Goal: Task Accomplishment & Management: Manage account settings

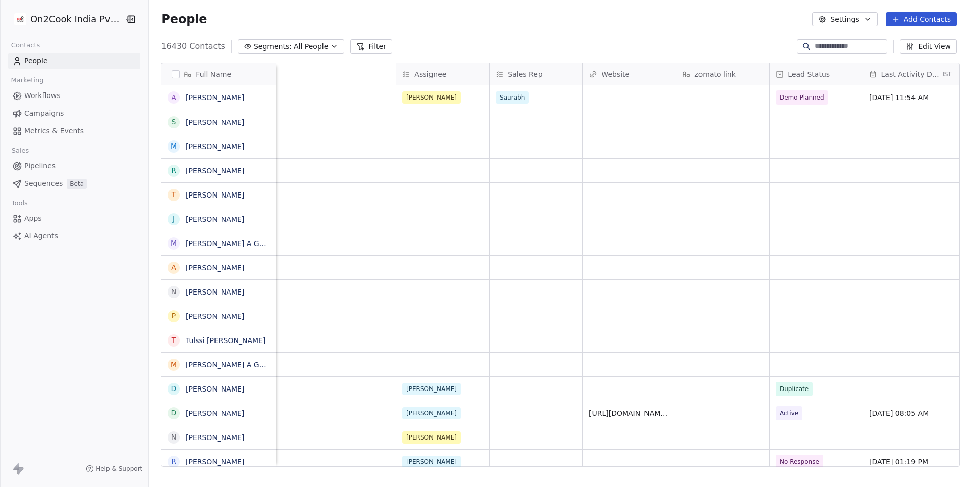
scroll to position [0, 1396]
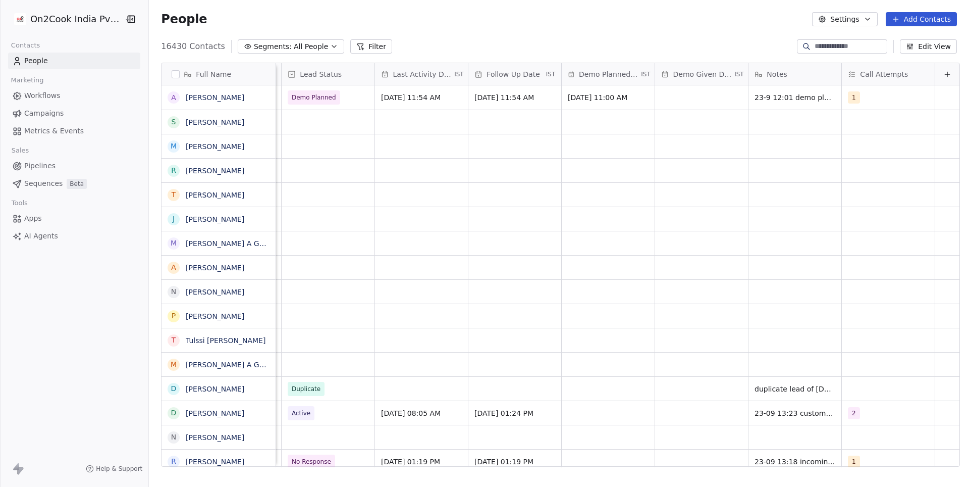
click at [356, 45] on icon at bounding box center [360, 46] width 8 height 8
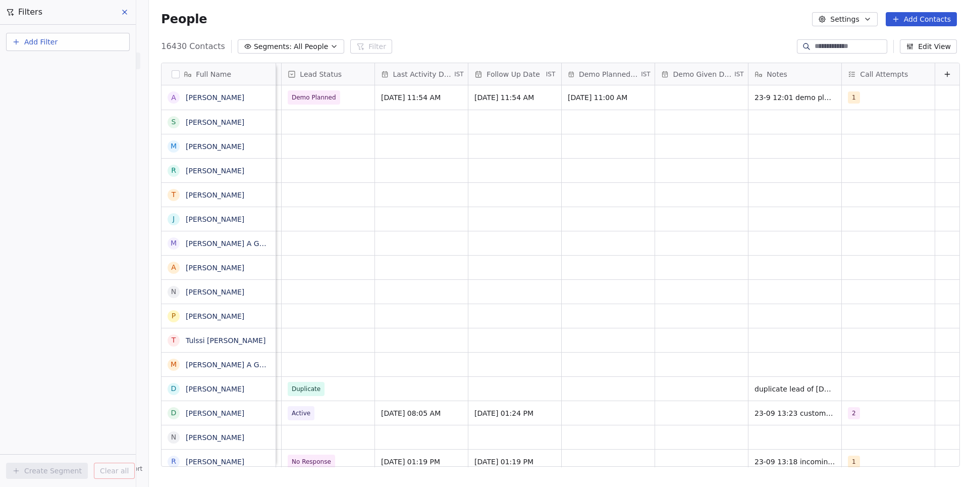
click at [83, 43] on button "Add Filter" at bounding box center [68, 42] width 124 height 18
click at [83, 66] on div "Contact properties" at bounding box center [68, 66] width 102 height 11
type input "****"
click at [88, 105] on div "Follow Up Date" at bounding box center [68, 102] width 102 height 10
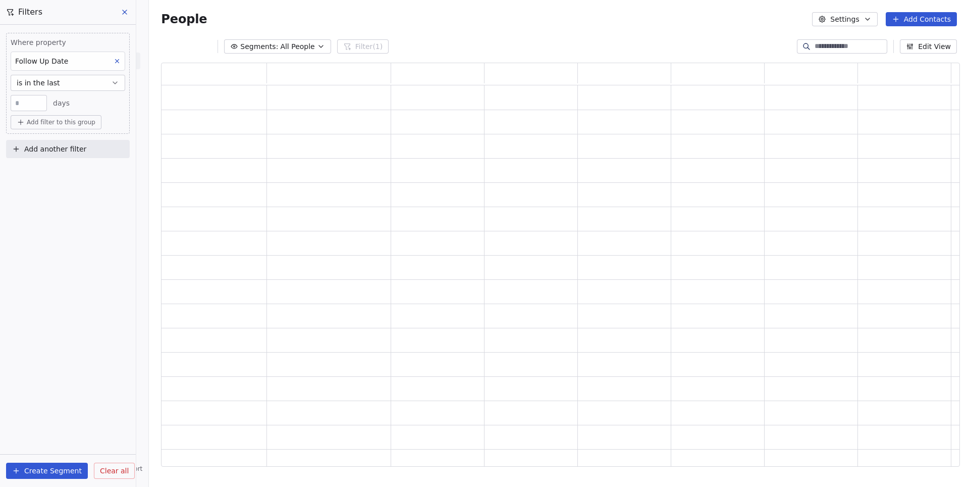
scroll to position [404, 800]
click at [47, 83] on span "is in the last" at bounding box center [38, 83] width 43 height 10
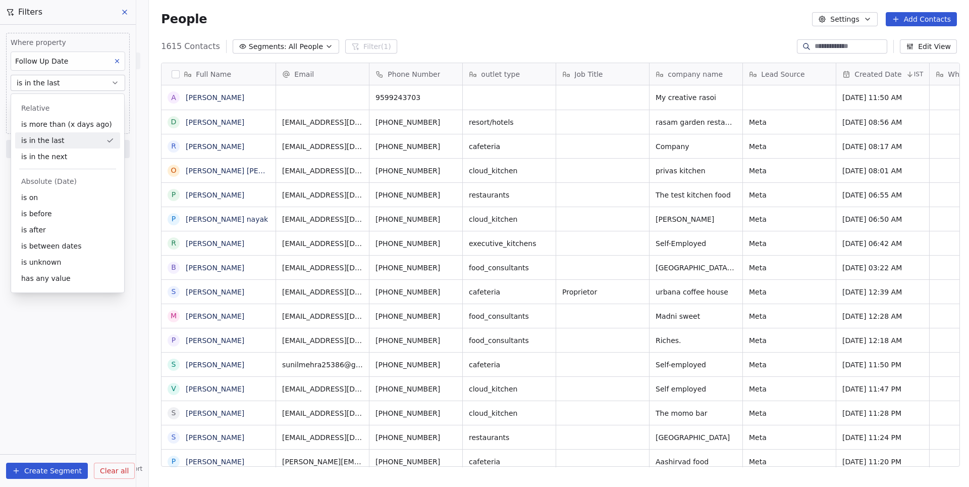
scroll to position [428, 824]
click at [48, 199] on div "is on" at bounding box center [67, 197] width 105 height 16
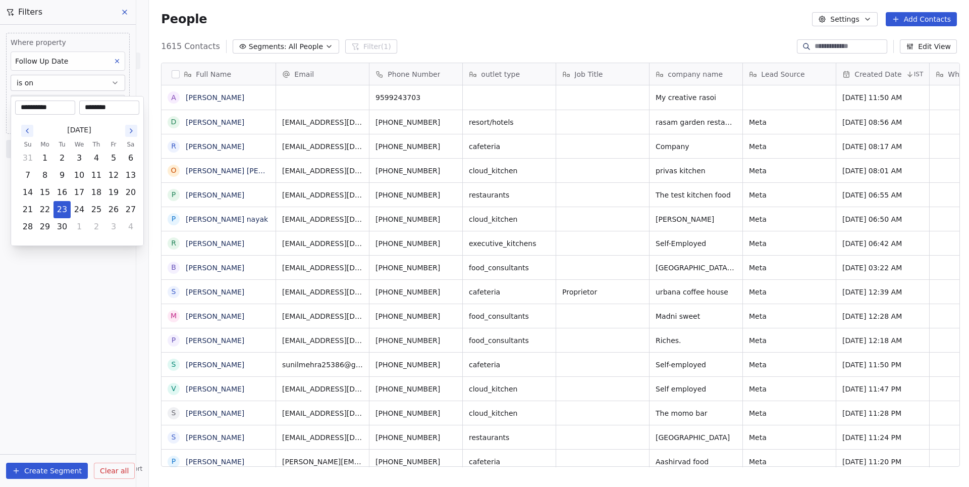
click at [51, 101] on body "On2Cook India Pvt. Ltd. Contacts People Marketing Workflows Campaigns Metrics &…" at bounding box center [484, 243] width 969 height 487
click at [52, 206] on button "22" at bounding box center [45, 209] width 16 height 16
type input "**********"
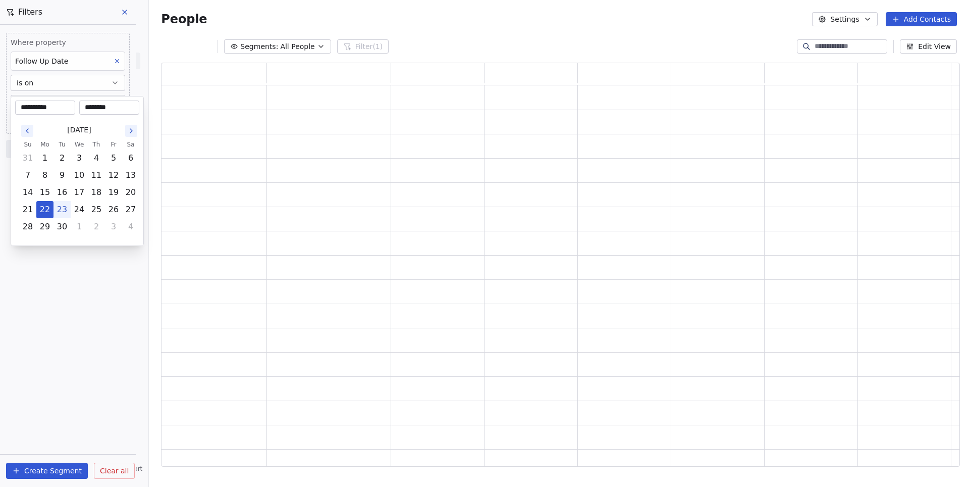
click at [56, 322] on html "**********" at bounding box center [484, 243] width 969 height 487
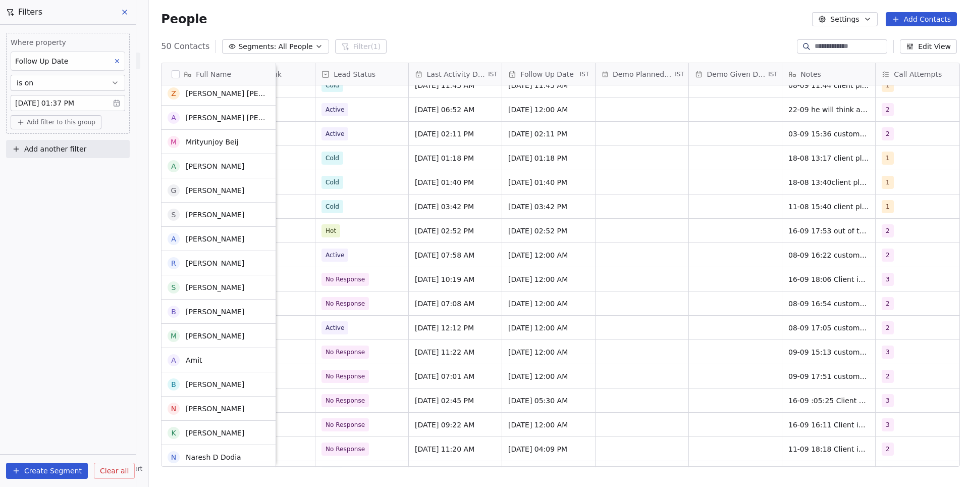
scroll to position [551, 0]
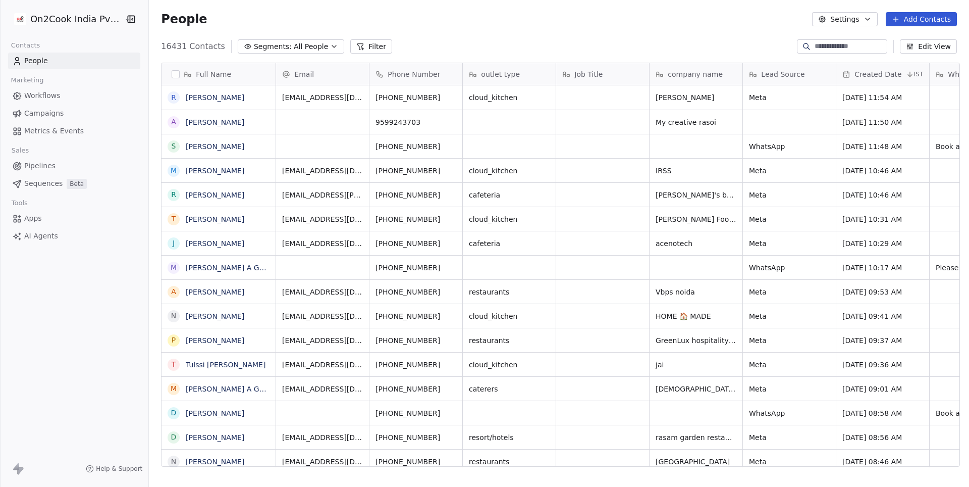
scroll to position [428, 824]
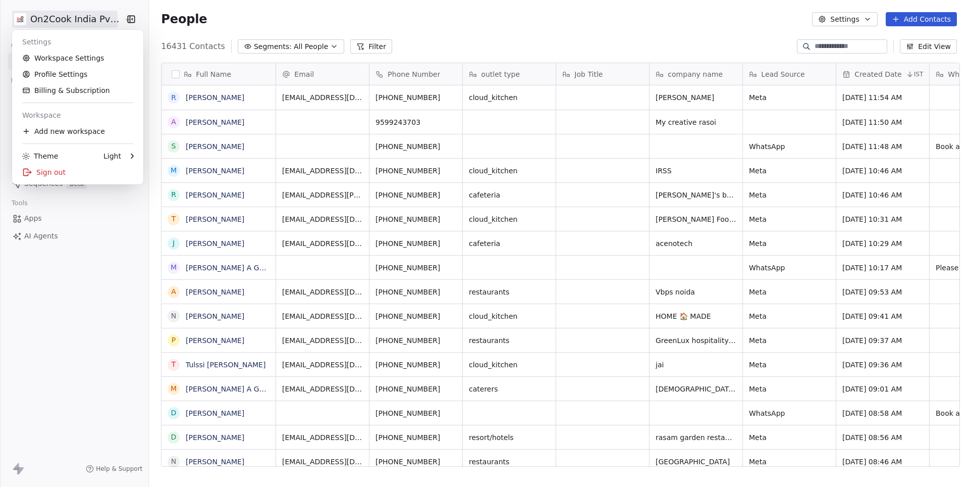
click at [57, 21] on html "On2Cook India Pvt. Ltd. Contacts People Marketing Workflows Campaigns Metrics &…" at bounding box center [484, 243] width 969 height 487
click at [78, 57] on link "Workspace Settings" at bounding box center [77, 58] width 123 height 16
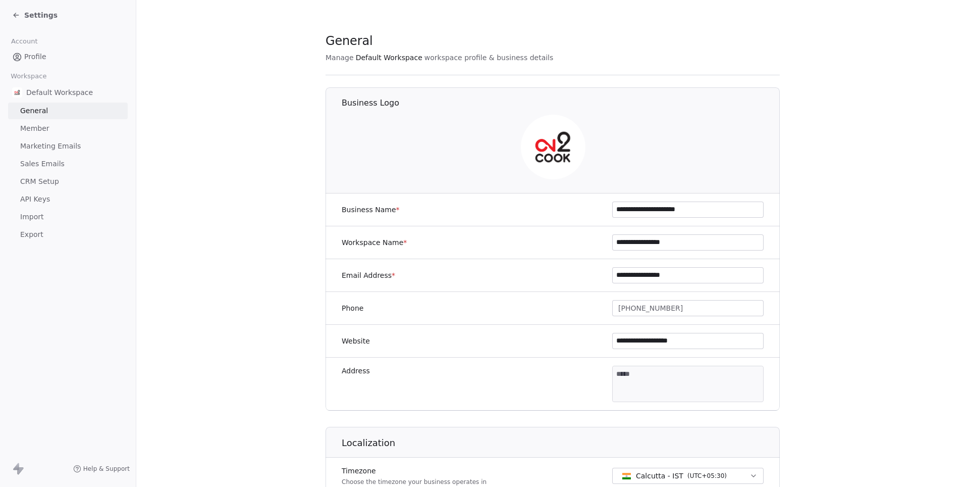
click at [61, 144] on span "Marketing Emails" at bounding box center [50, 146] width 61 height 11
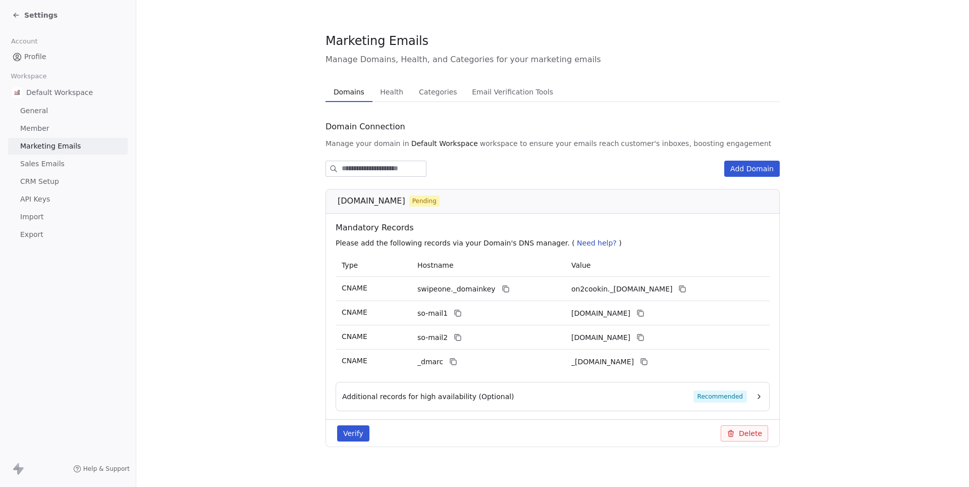
click at [49, 162] on span "Sales Emails" at bounding box center [42, 163] width 44 height 11
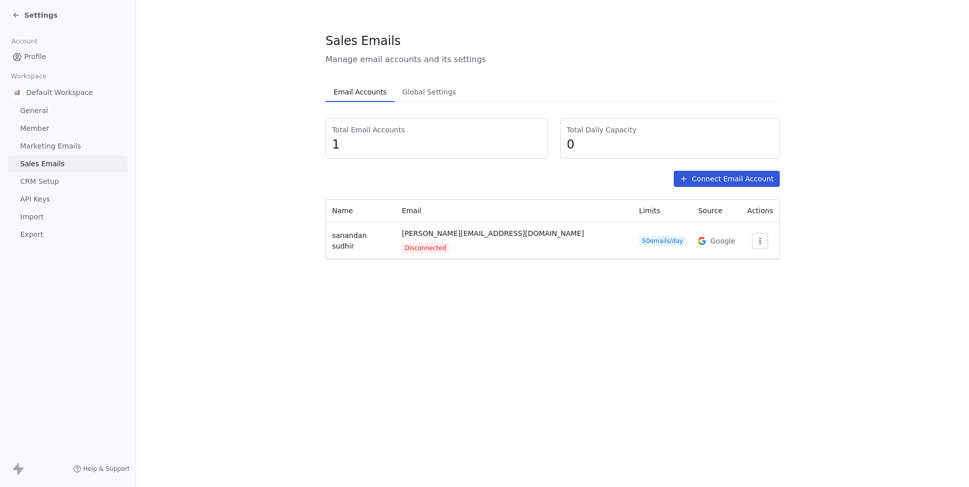
click at [32, 59] on span "Profile" at bounding box center [35, 56] width 22 height 11
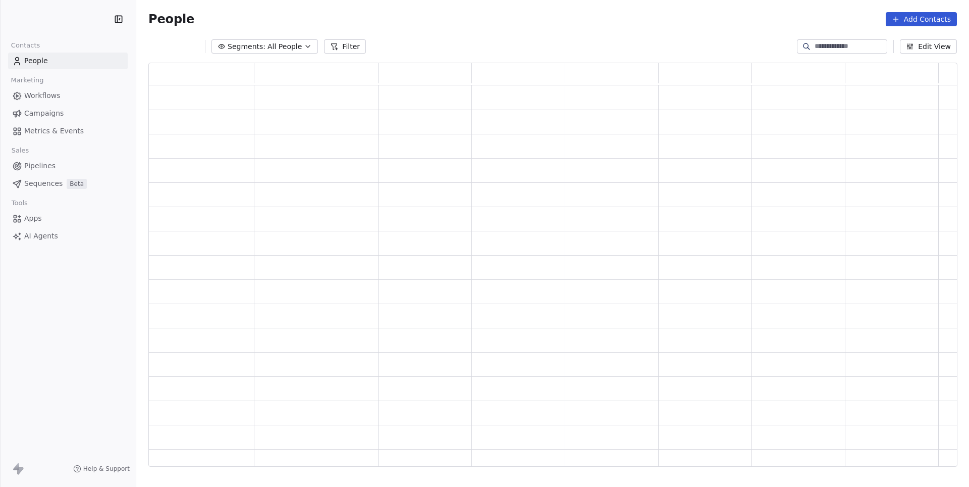
scroll to position [404, 808]
